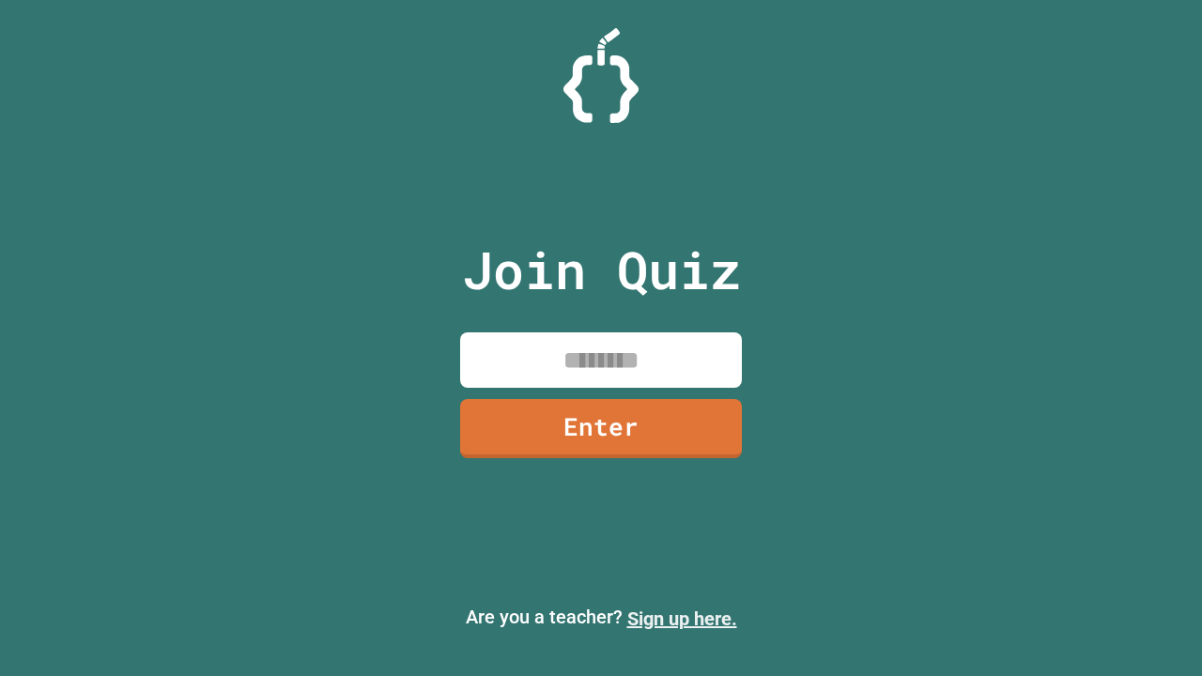
click at [681, 619] on link "Sign up here." at bounding box center [682, 618] width 110 height 23
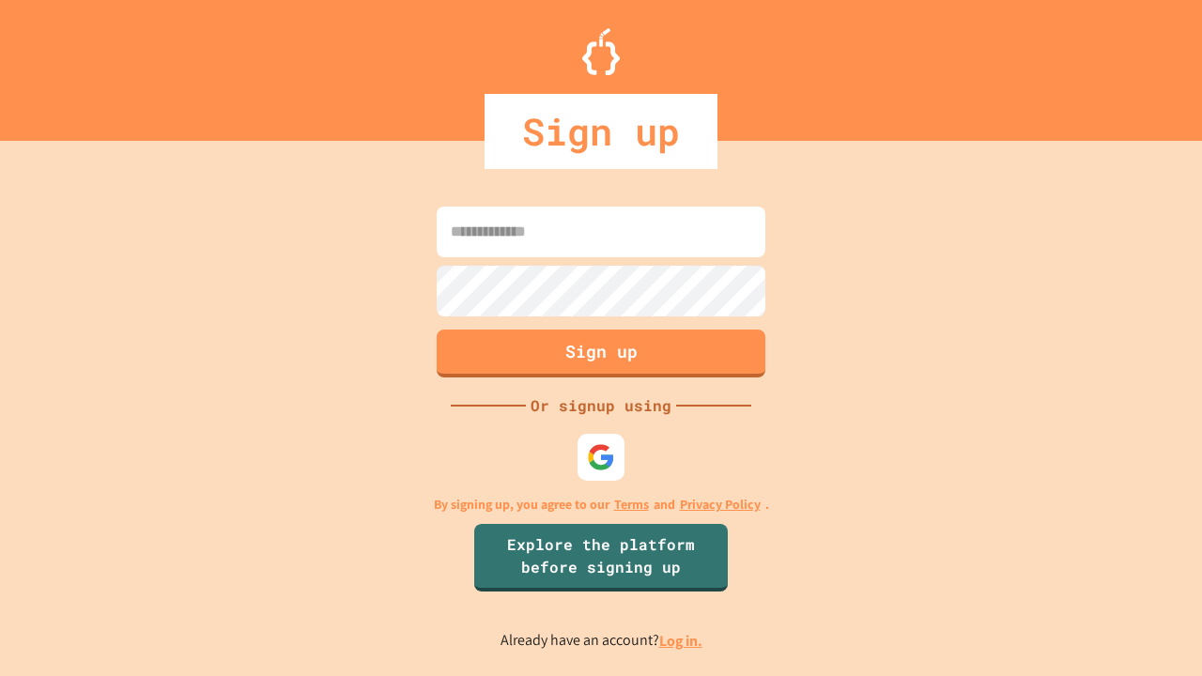
click at [681, 640] on link "Log in." at bounding box center [680, 641] width 43 height 20
